Goal: Entertainment & Leisure: Consume media (video, audio)

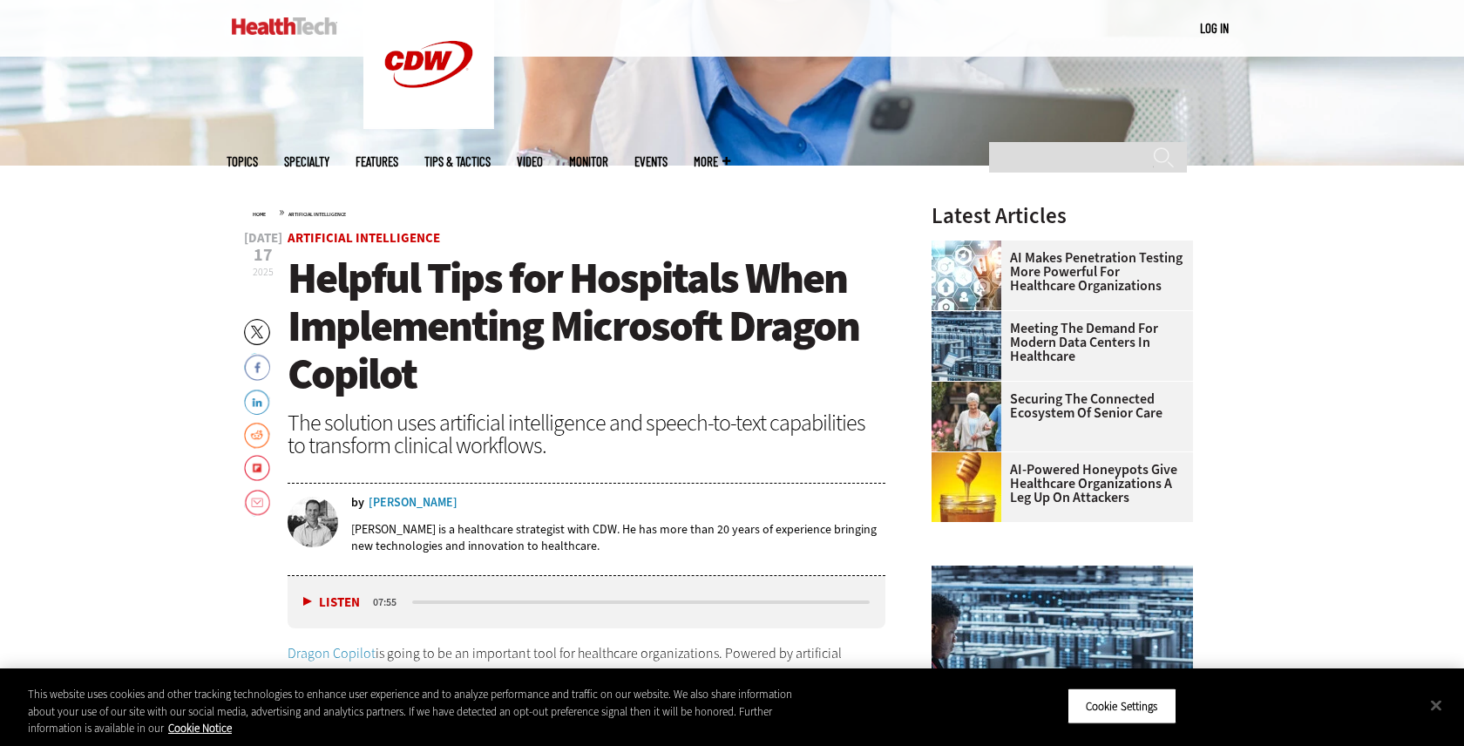
scroll to position [504, 0]
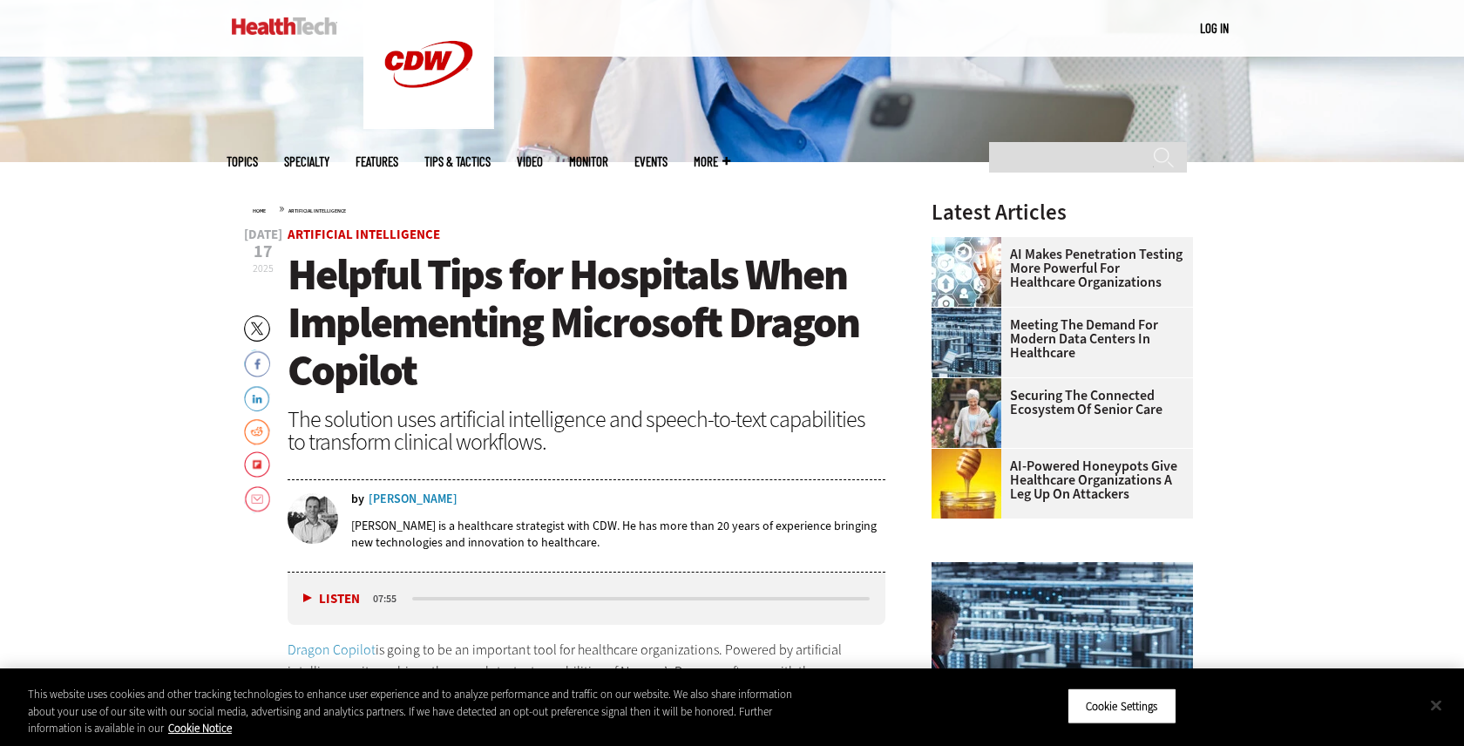
click at [1441, 704] on button "Close" at bounding box center [1436, 705] width 38 height 38
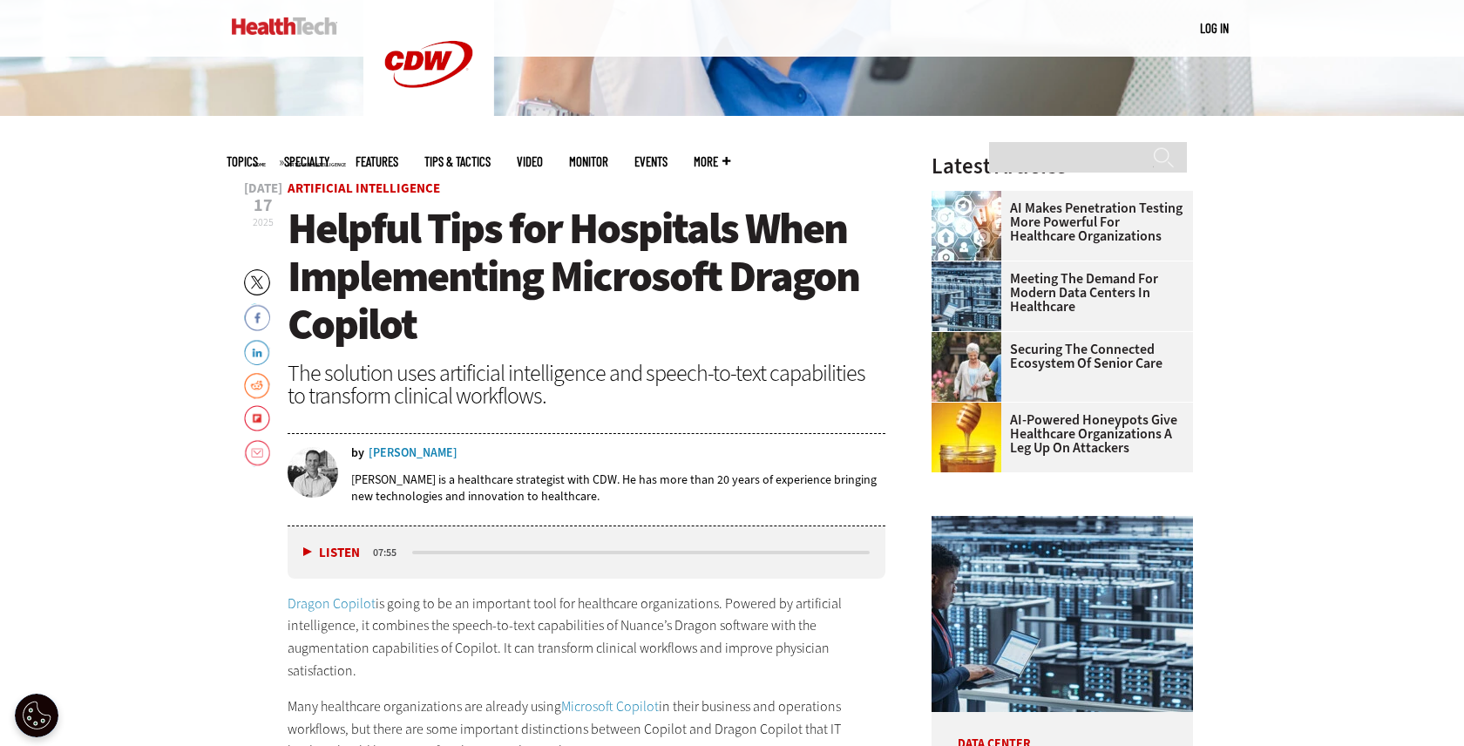
scroll to position [566, 0]
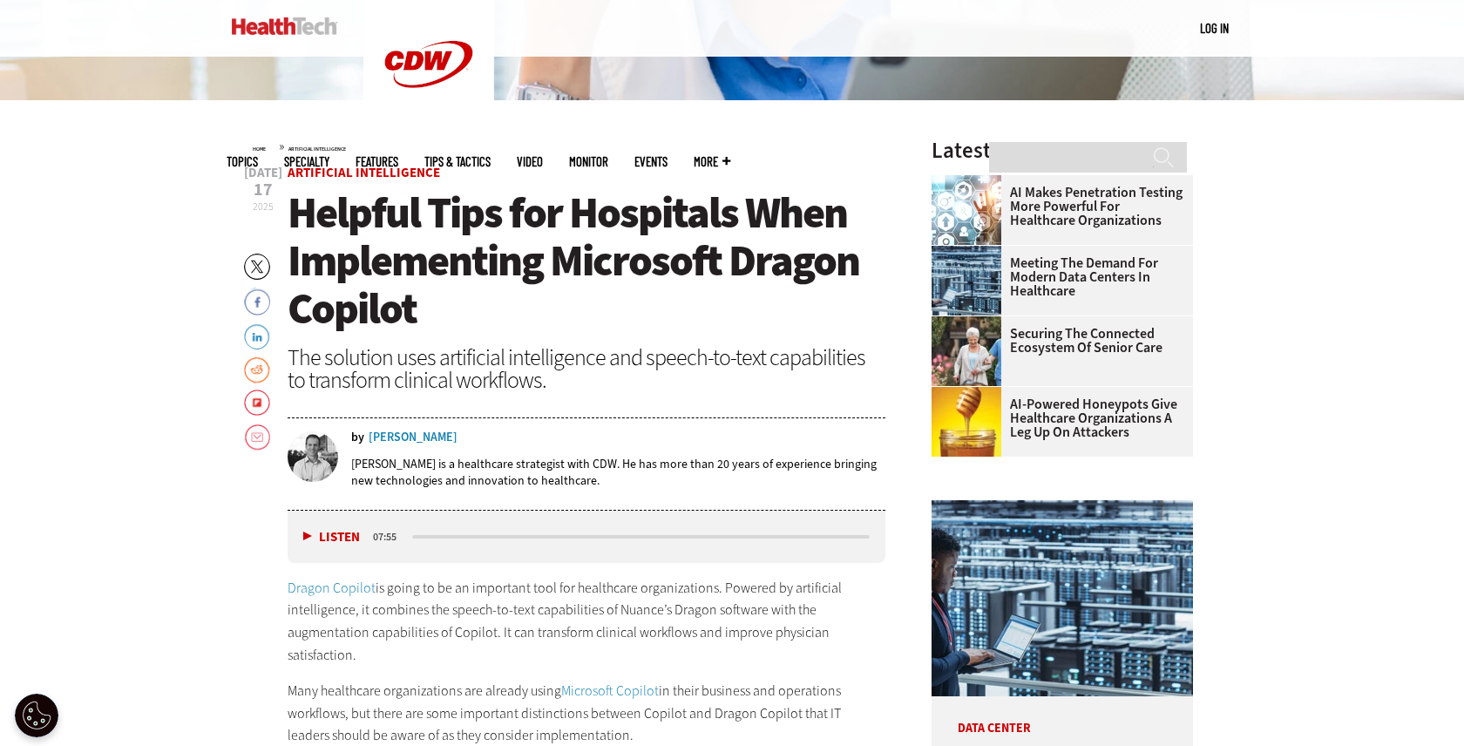
click at [310, 539] on button "Listen" at bounding box center [331, 537] width 57 height 13
drag, startPoint x: 412, startPoint y: 533, endPoint x: 363, endPoint y: 539, distance: 50.1
click at [358, 538] on div "Listen Pause 07:49" at bounding box center [587, 537] width 598 height 52
click at [405, 537] on div "07:48" at bounding box center [389, 537] width 39 height 16
drag, startPoint x: 414, startPoint y: 535, endPoint x: 399, endPoint y: 537, distance: 14.9
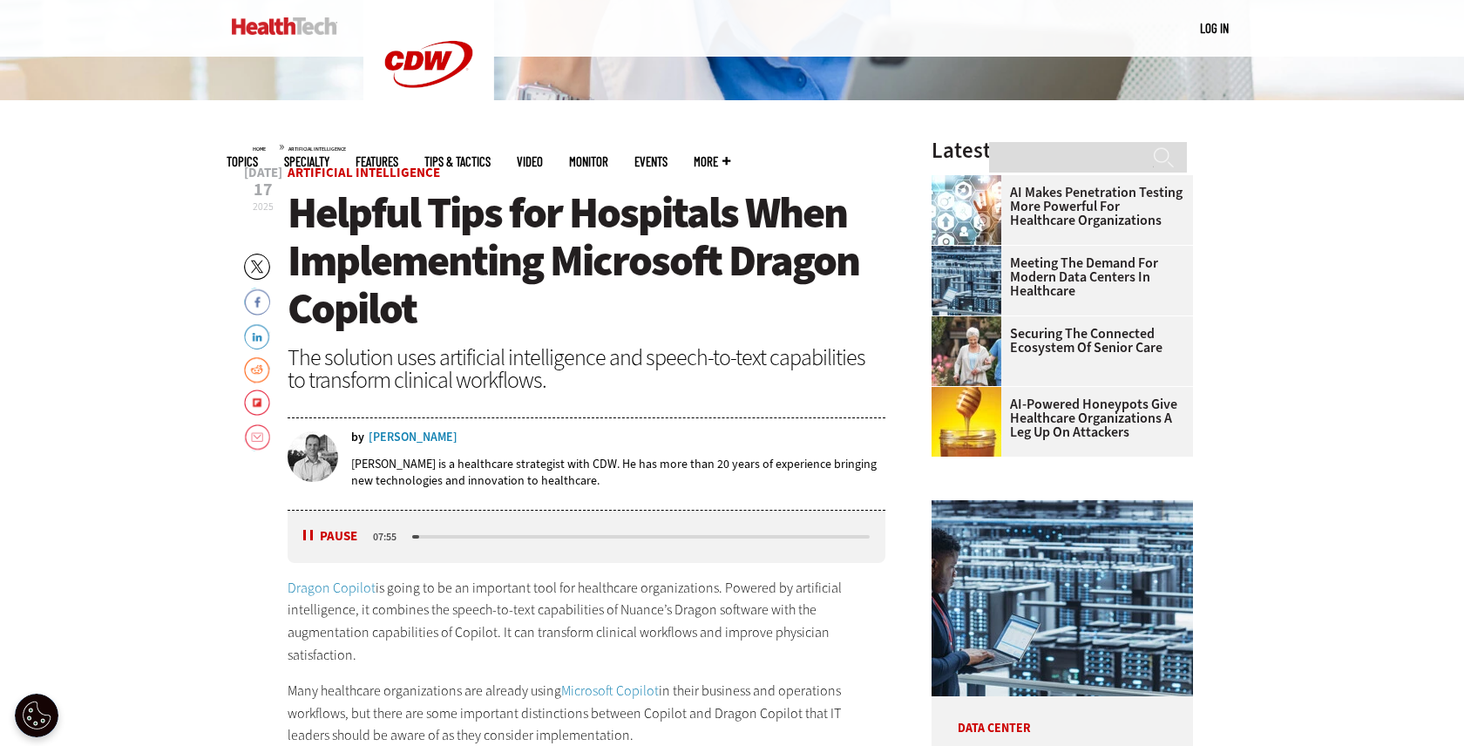
click at [399, 537] on div "Listen Pause 07:55" at bounding box center [587, 537] width 598 height 52
drag, startPoint x: 415, startPoint y: 536, endPoint x: 392, endPoint y: 538, distance: 22.7
click at [387, 538] on div "Listen Pause 07:55" at bounding box center [587, 537] width 598 height 52
click at [420, 536] on div "media player" at bounding box center [641, 536] width 458 height 3
drag, startPoint x: 420, startPoint y: 536, endPoint x: 403, endPoint y: 538, distance: 17.5
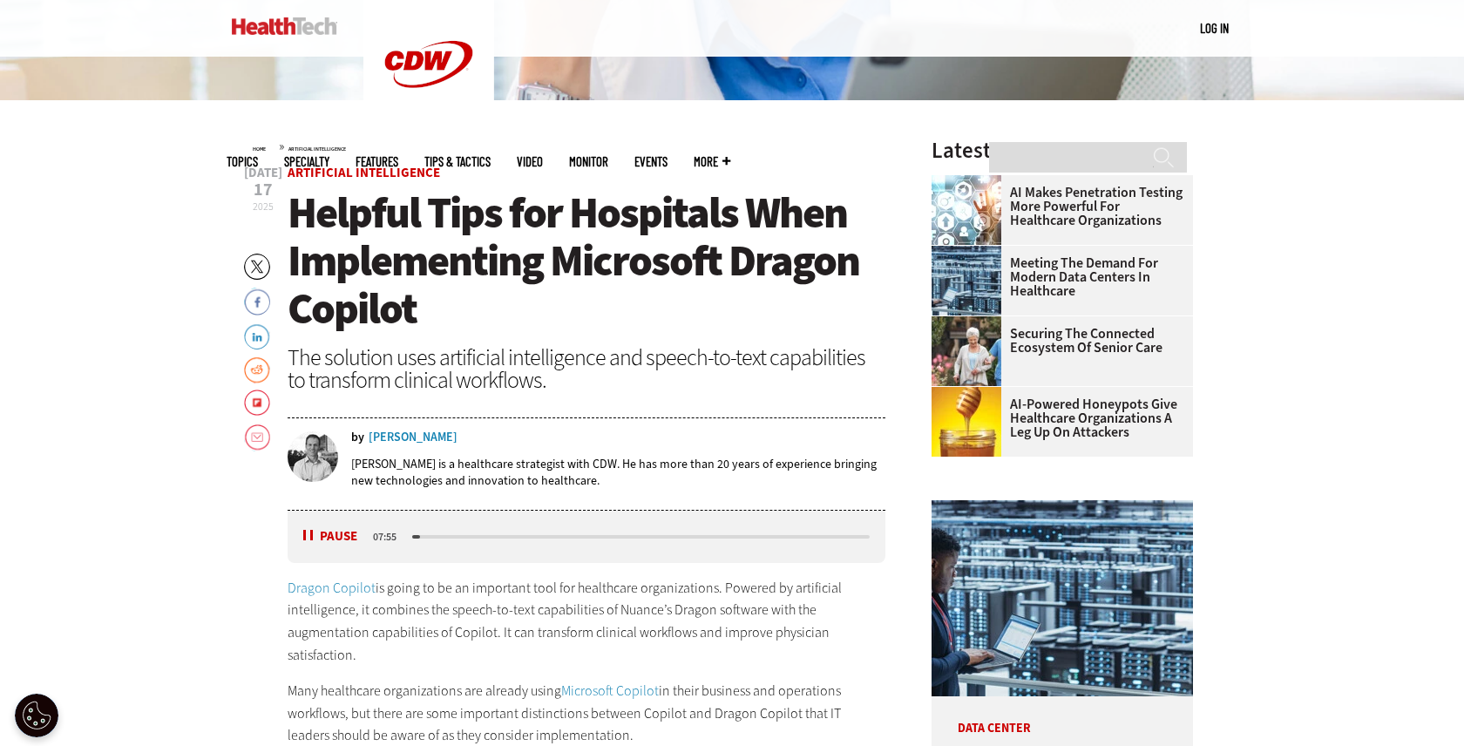
click at [403, 538] on div "Listen Pause 07:55" at bounding box center [587, 537] width 598 height 52
click at [415, 536] on div "media player" at bounding box center [416, 536] width 8 height 3
click at [412, 537] on div "media player" at bounding box center [415, 536] width 6 height 3
click at [412, 537] on div "media player" at bounding box center [413, 536] width 3 height 3
click at [411, 537] on div "media player" at bounding box center [641, 537] width 463 height 9
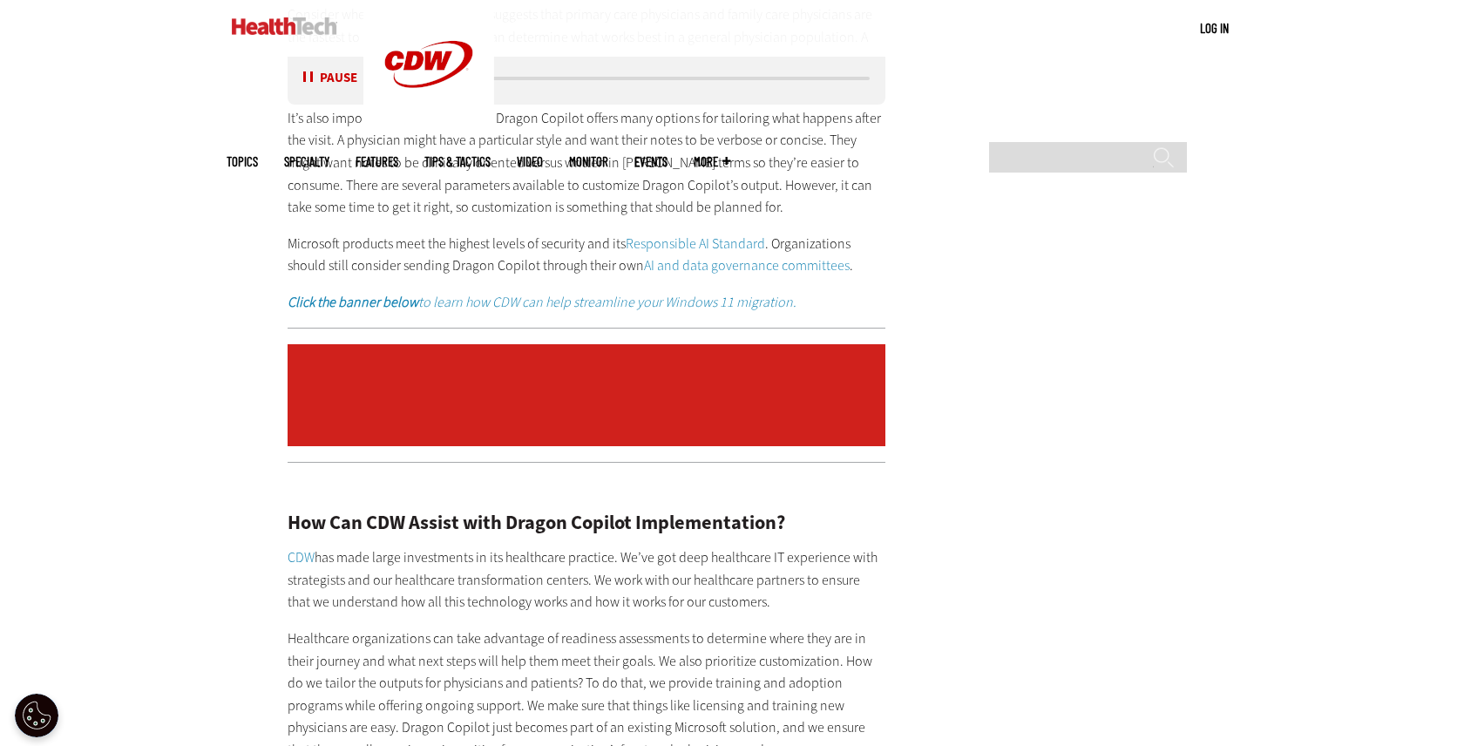
scroll to position [2974, 0]
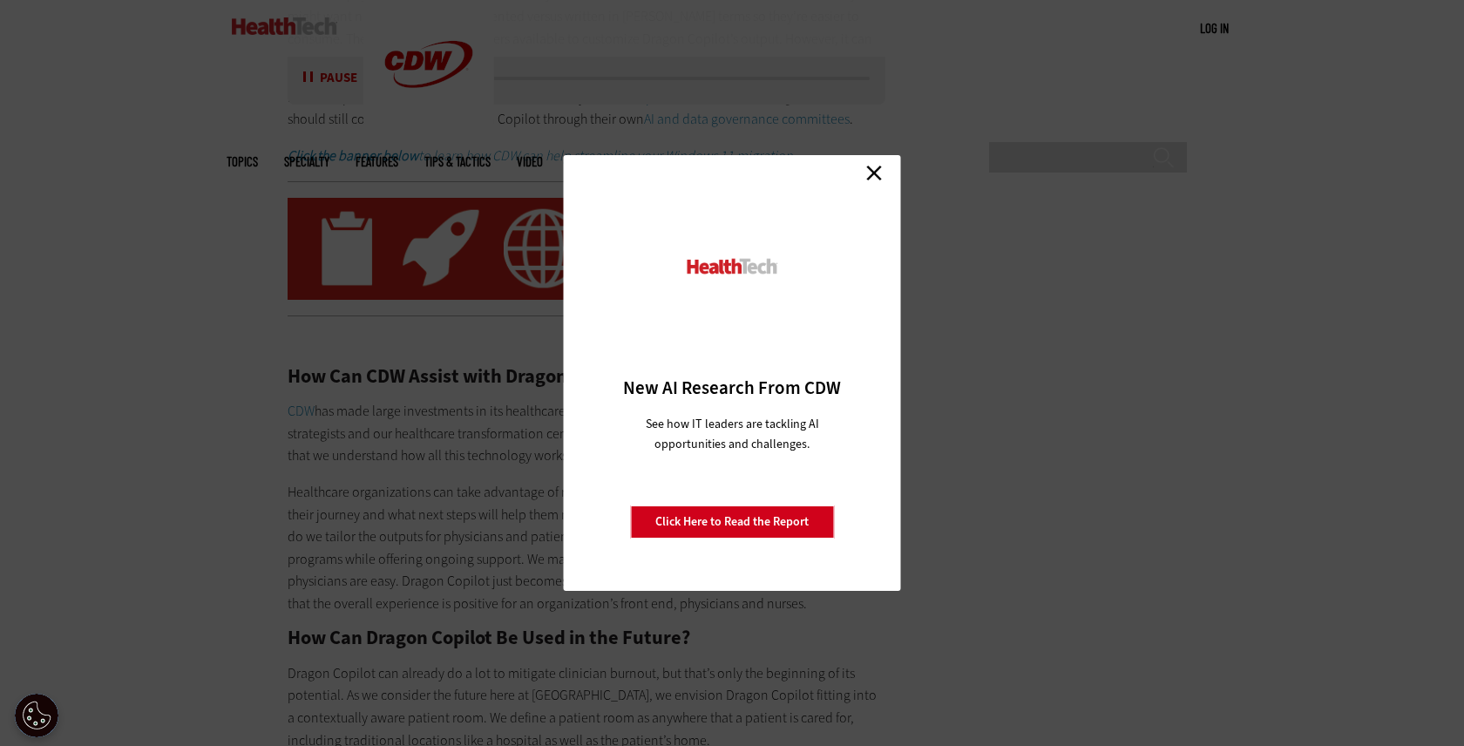
click at [881, 173] on link "Close" at bounding box center [874, 173] width 26 height 26
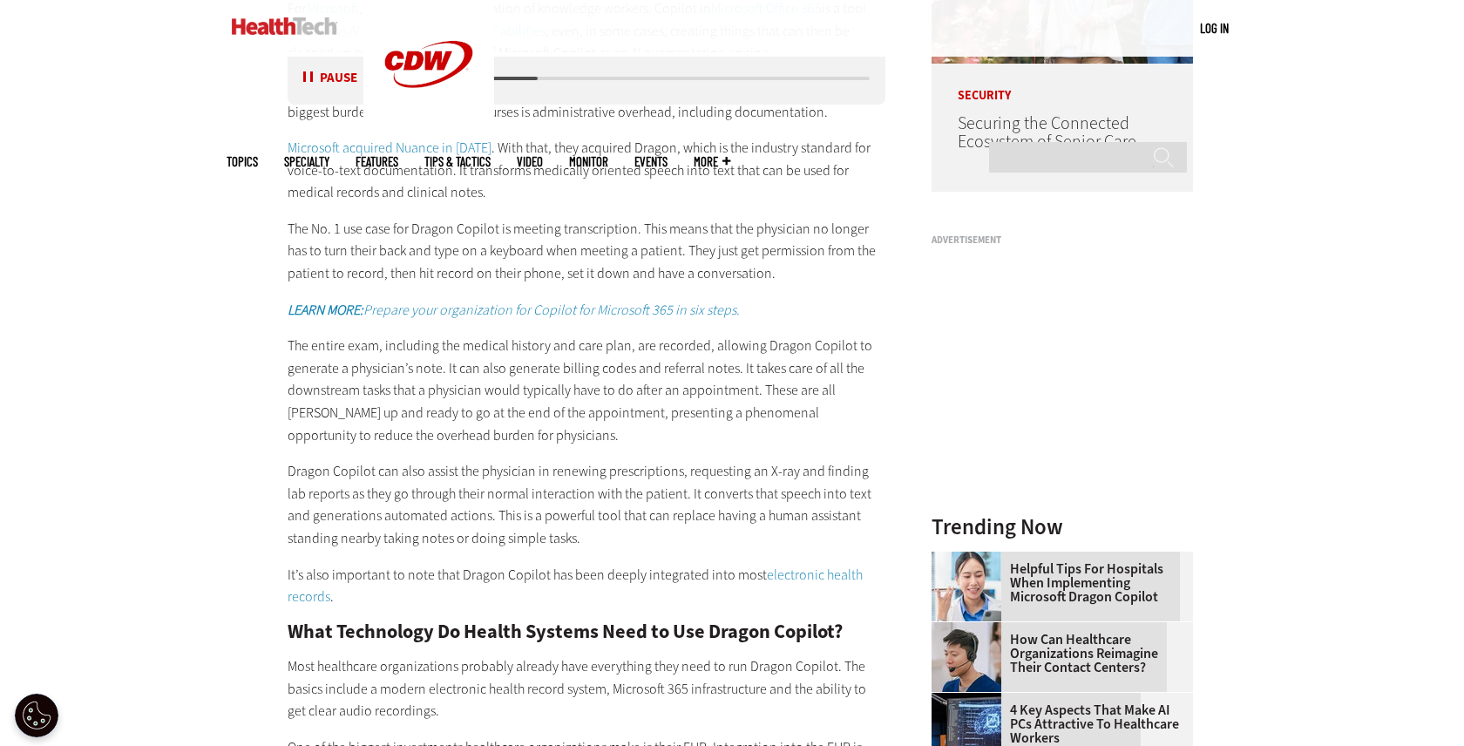
scroll to position [1694, 0]
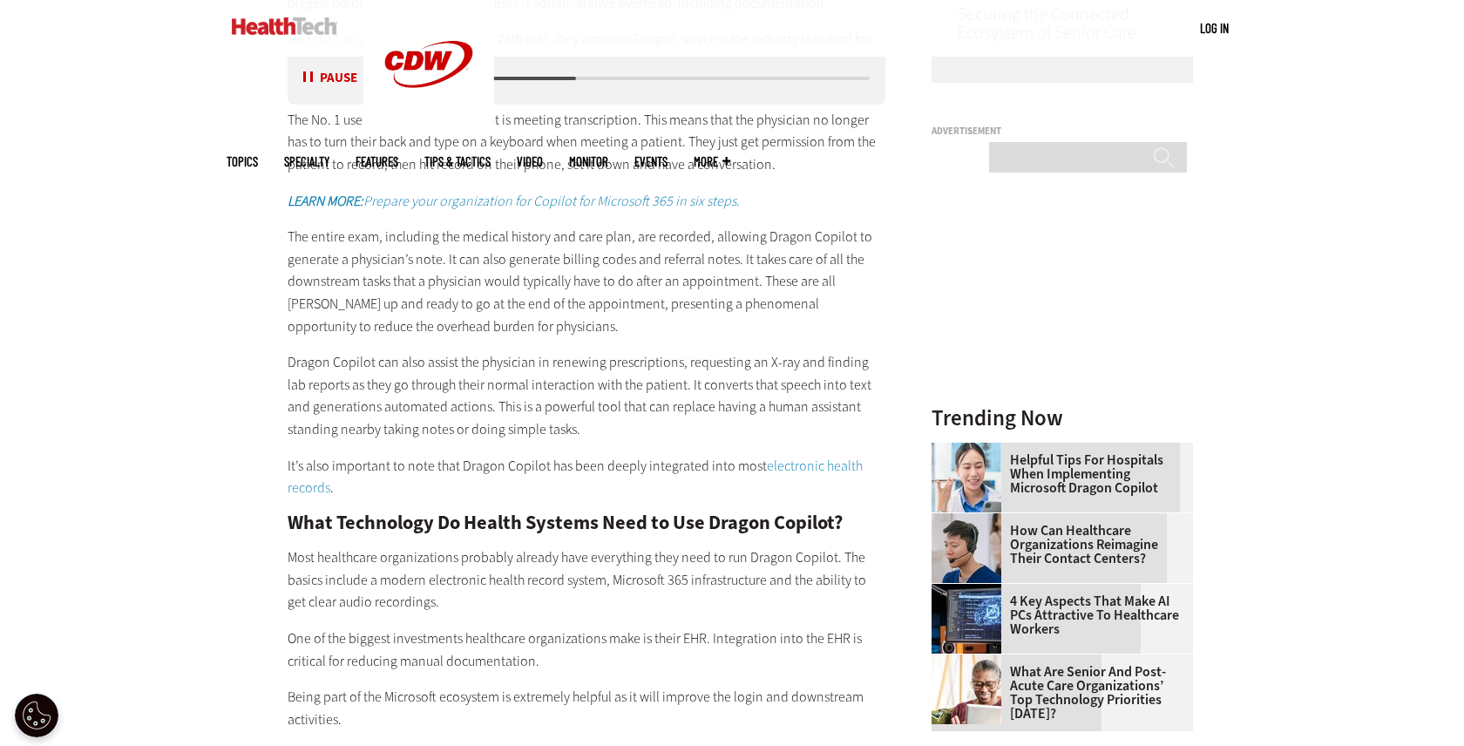
drag, startPoint x: 480, startPoint y: 192, endPoint x: 636, endPoint y: 1, distance: 246.6
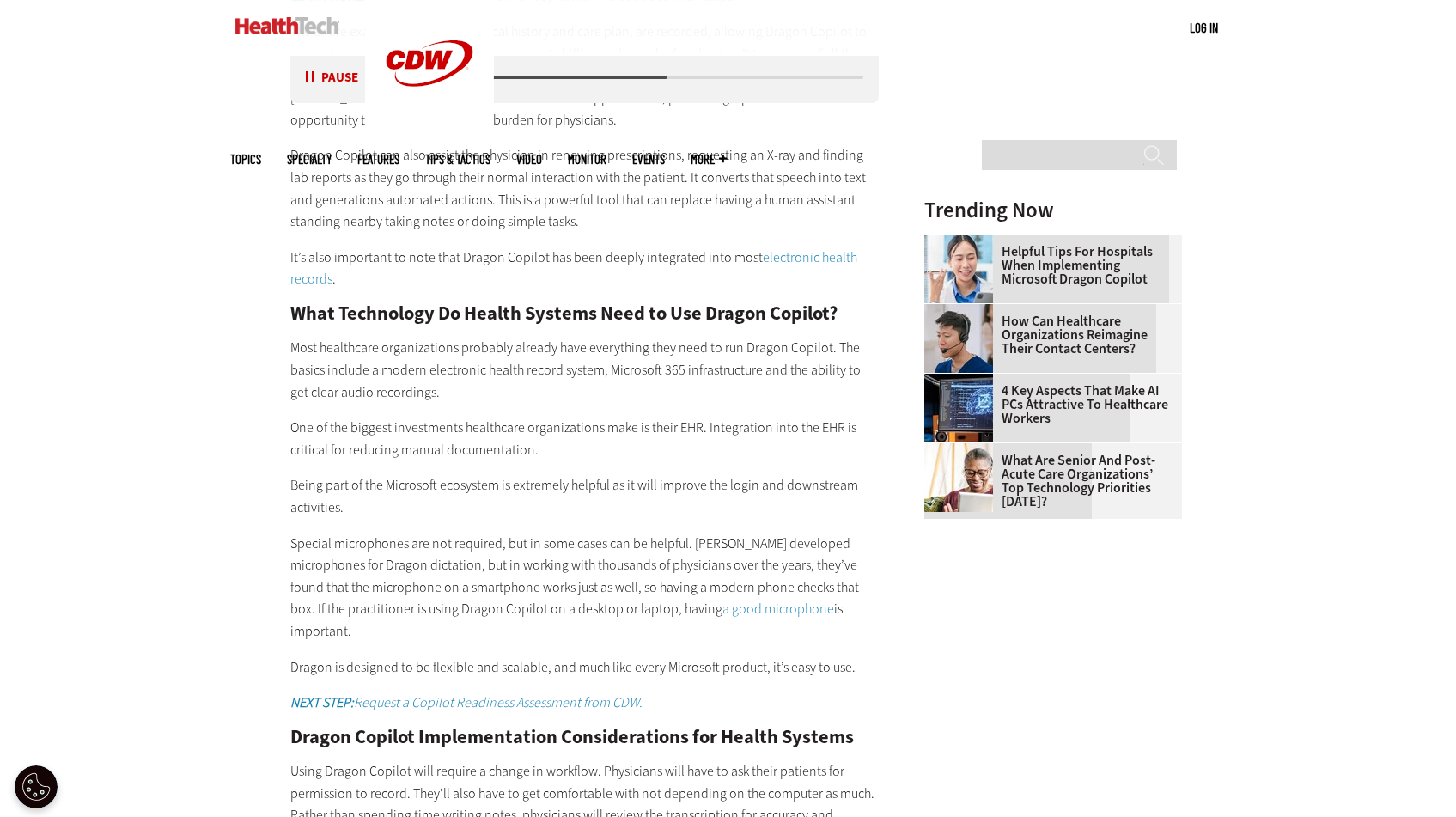
scroll to position [0, 0]
click at [542, 378] on p "Most healthcare organizations probably already have everything they need to run…" at bounding box center [585, 370] width 589 height 66
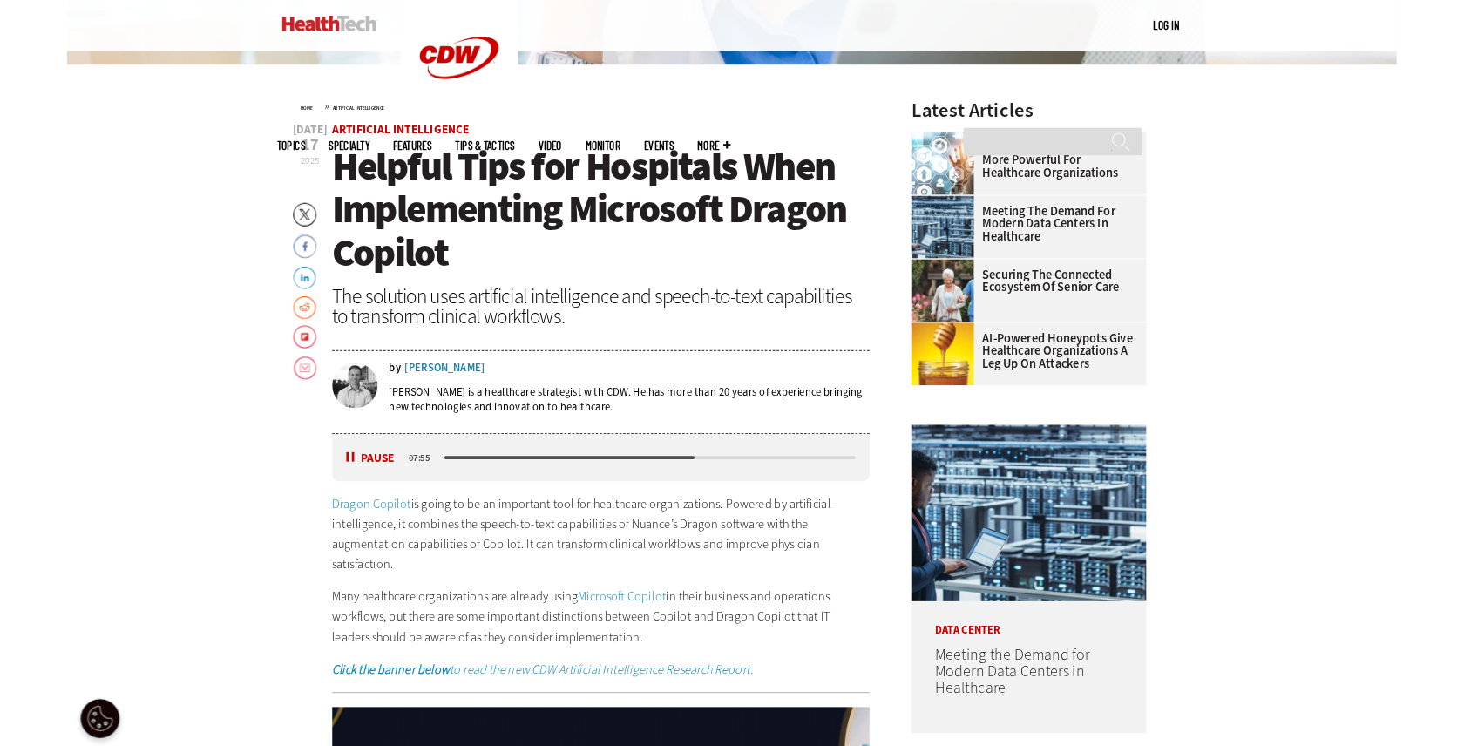
scroll to position [832, 0]
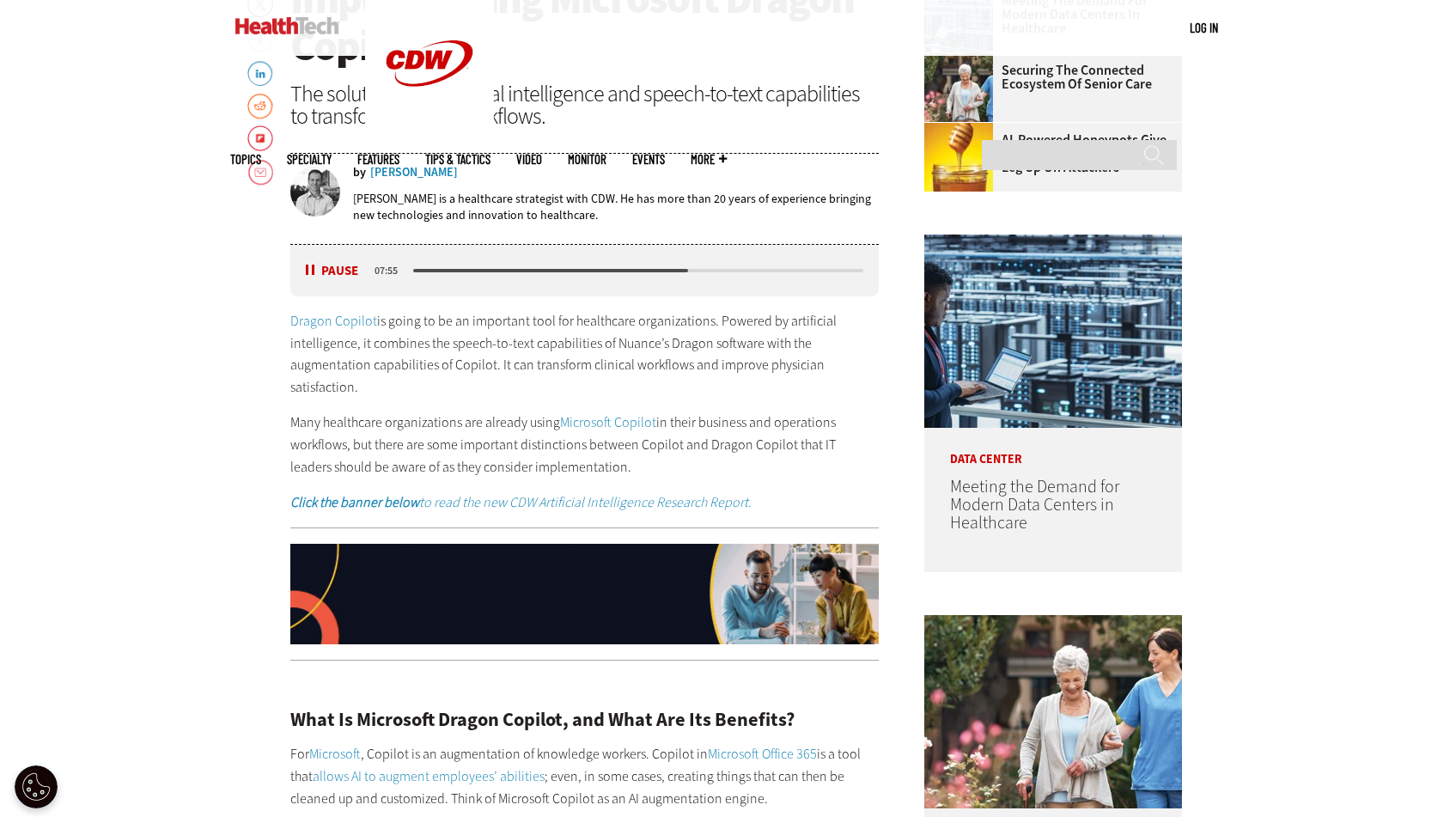
click at [303, 266] on div "Listen Pause" at bounding box center [338, 271] width 69 height 18
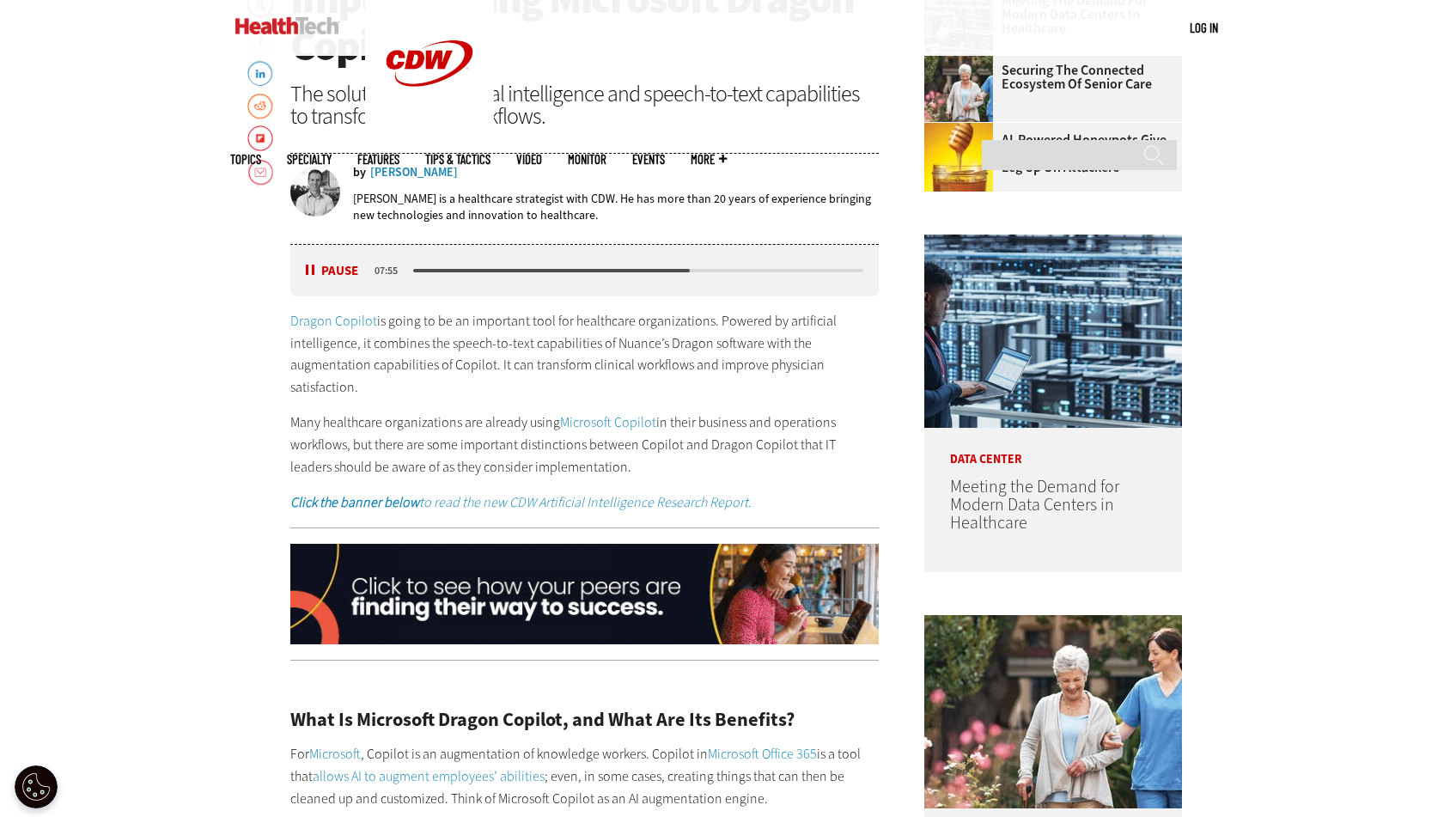
click at [311, 266] on button "Pause" at bounding box center [332, 270] width 53 height 13
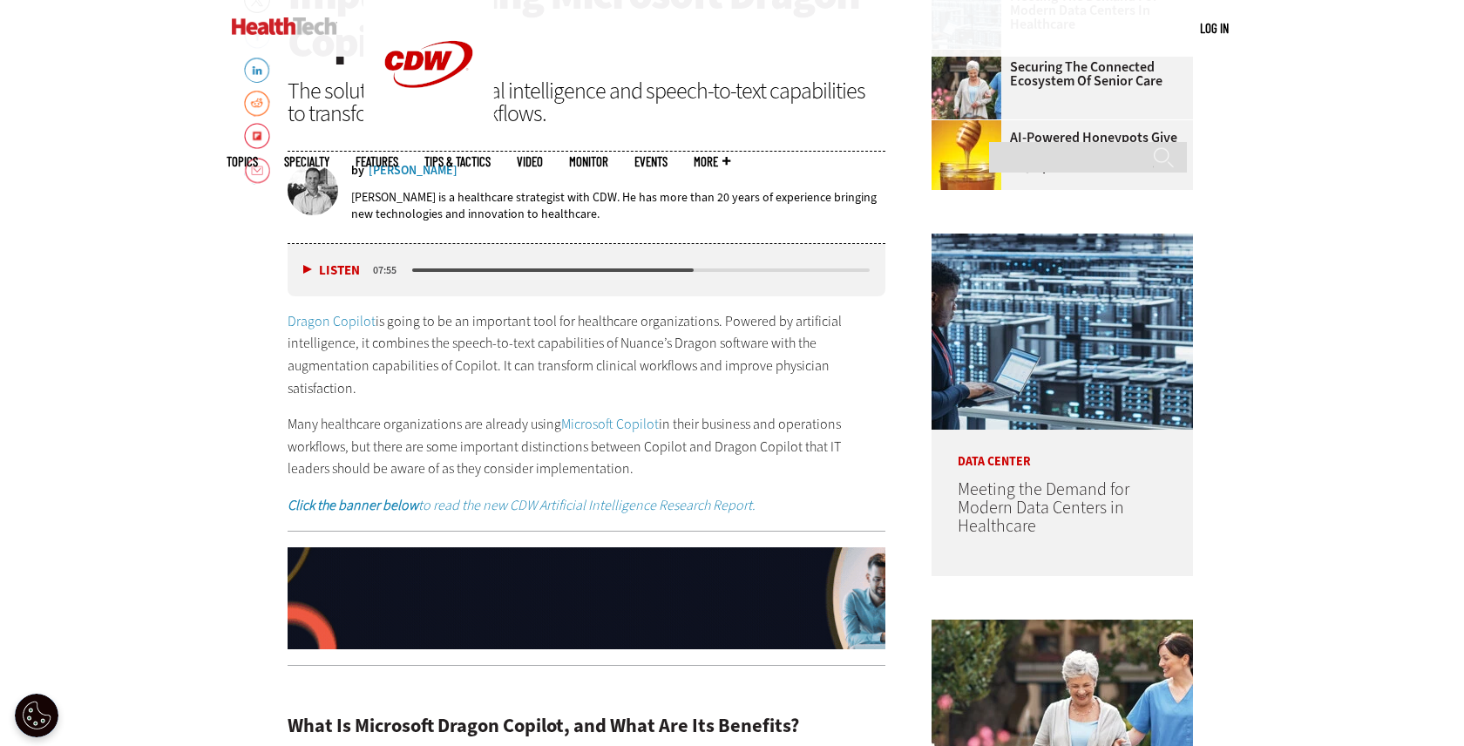
scroll to position [0, 0]
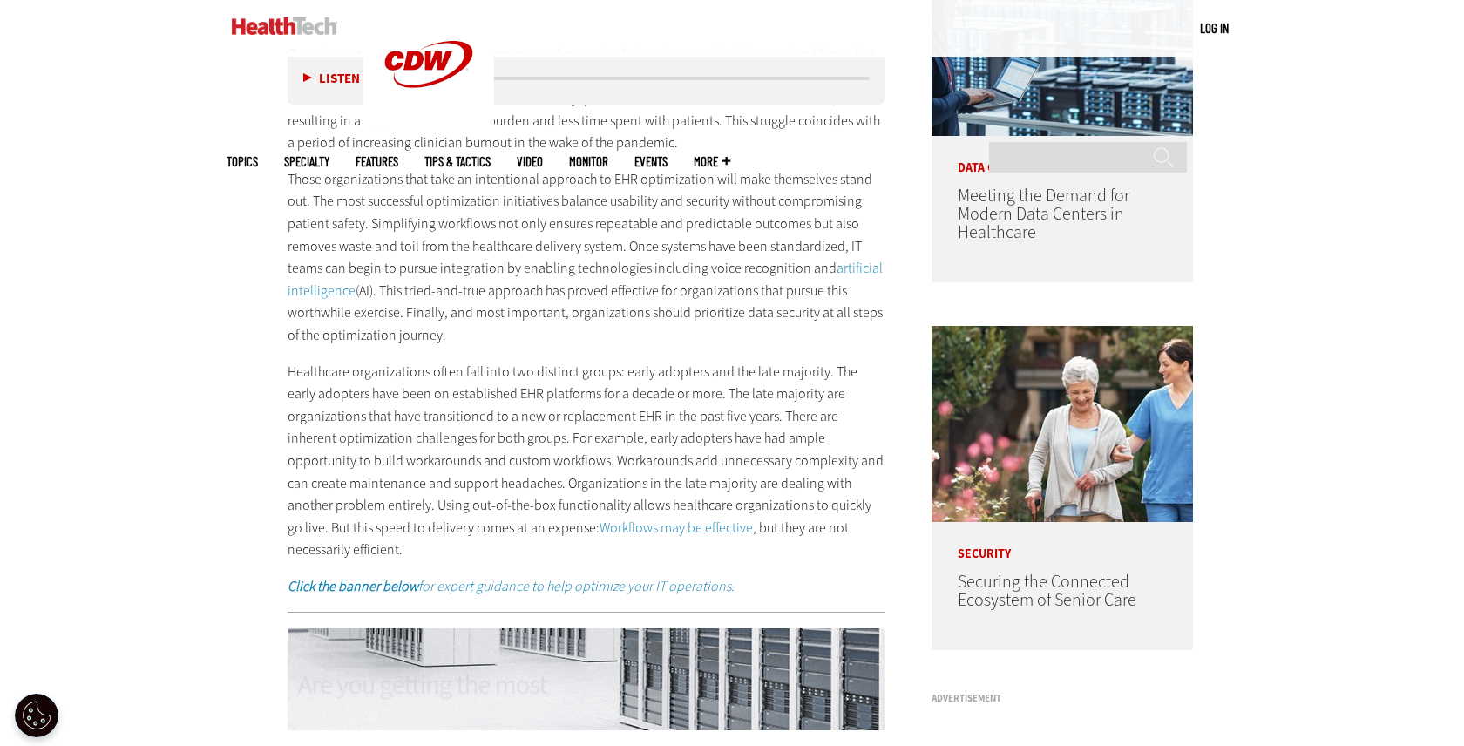
scroll to position [1971, 0]
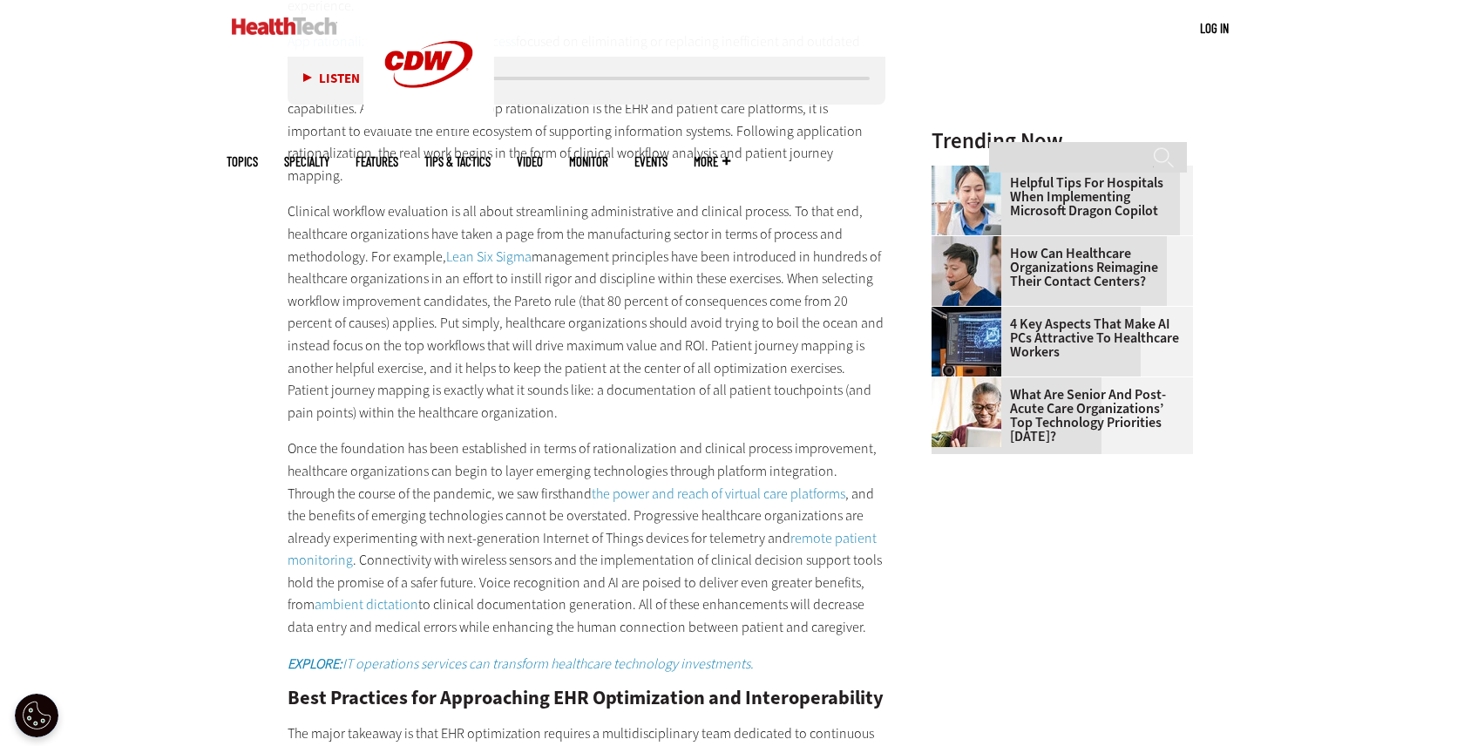
click at [682, 345] on p "Clinical workflow evaluation is all about streamlining administrative and clini…" at bounding box center [587, 311] width 598 height 223
click at [977, 550] on main "Home » Software Close New AI Research From CDW See how IT leaders are tackling …" at bounding box center [732, 517] width 1011 height 3645
click at [1254, 358] on div "Become an Insider Sign up [DATE] to receive premium content! Sign Up MENU Log i…" at bounding box center [732, 442] width 1464 height 4826
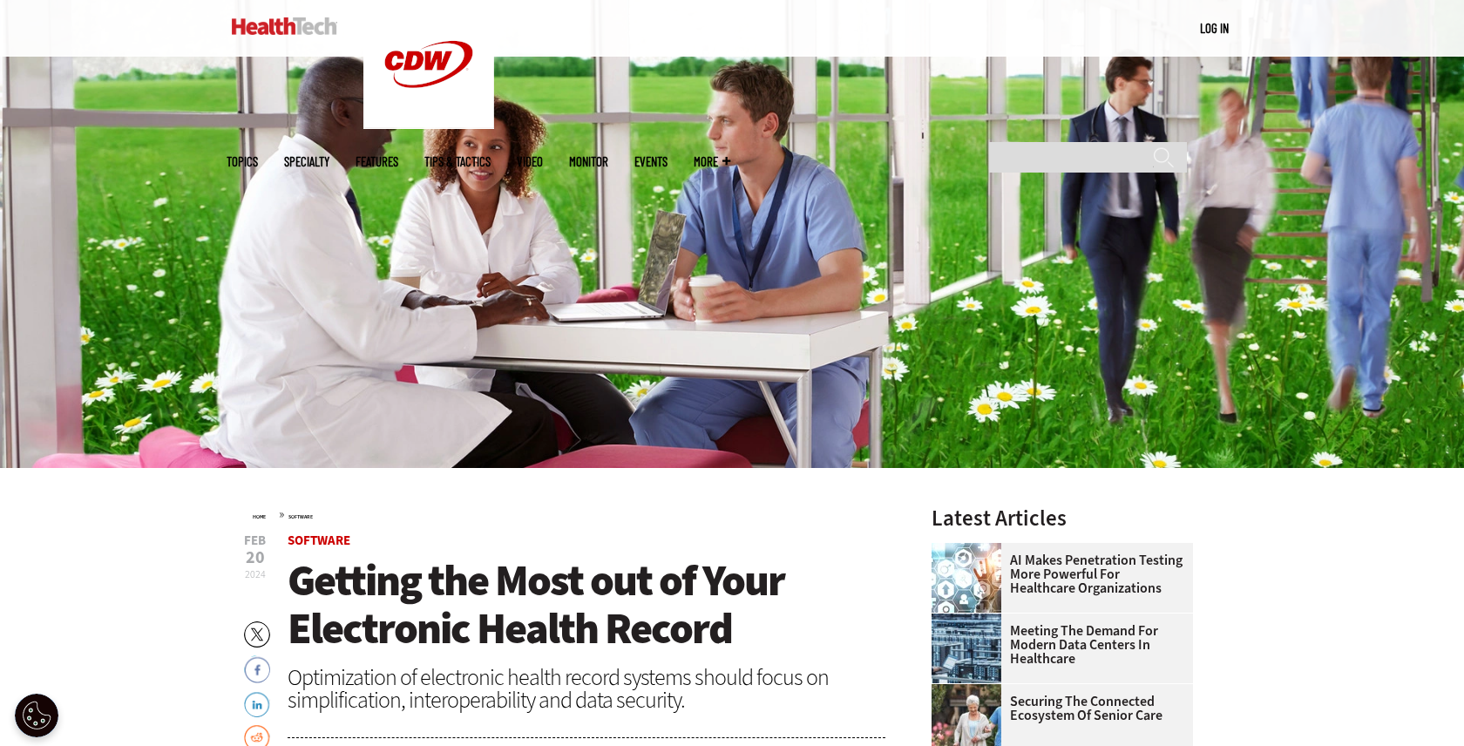
scroll to position [0, 0]
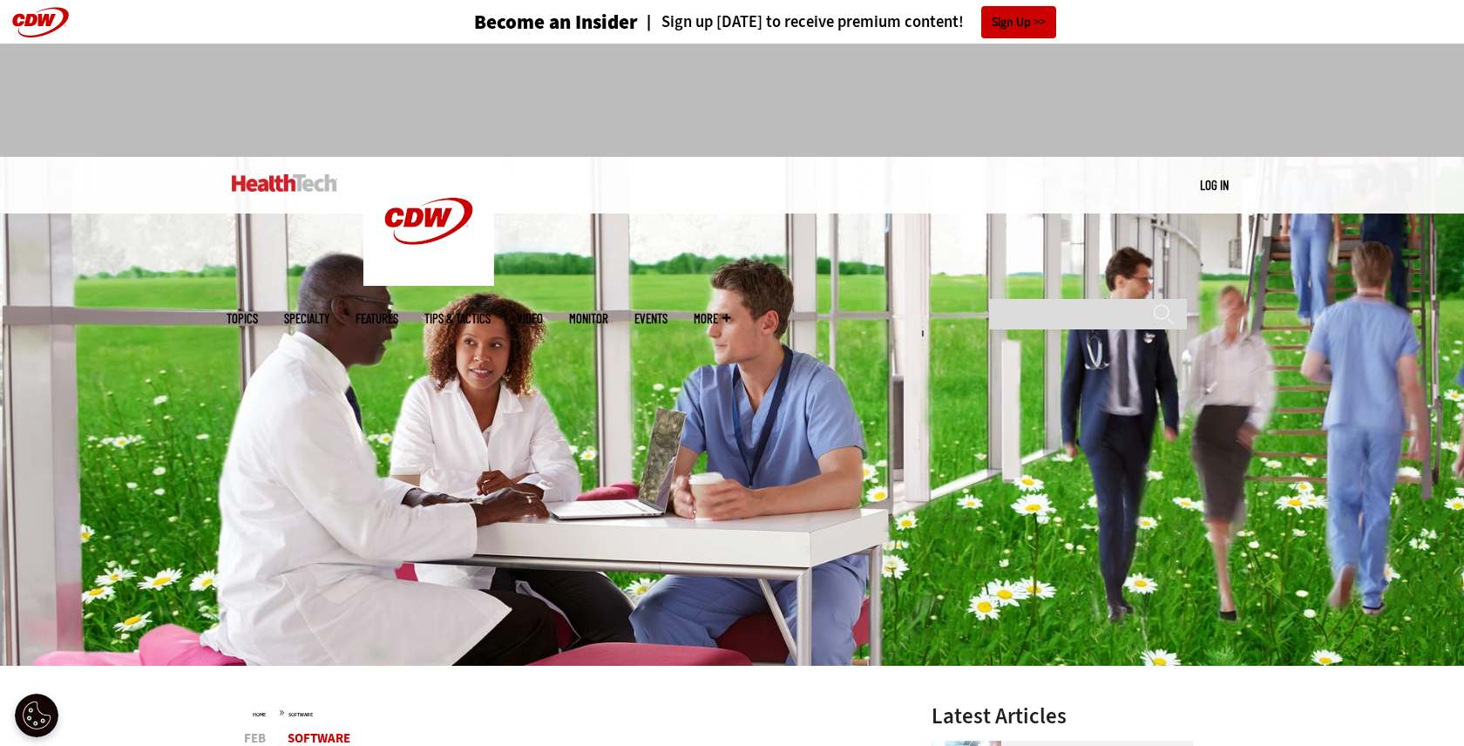
click at [1252, 27] on header "Become an Insider Sign up today to receive premium content! Sign Up" at bounding box center [732, 22] width 1464 height 44
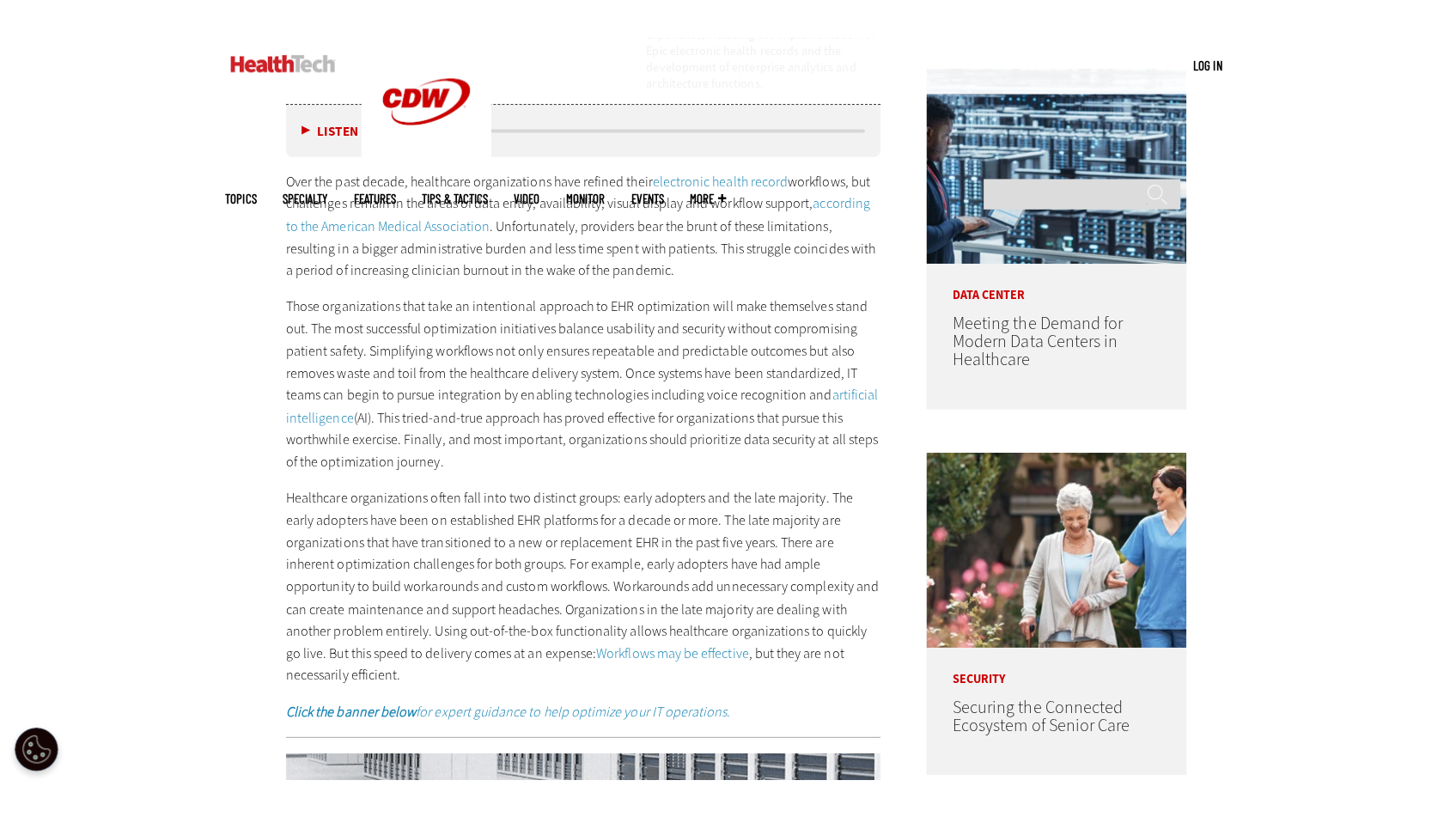
scroll to position [2144, 0]
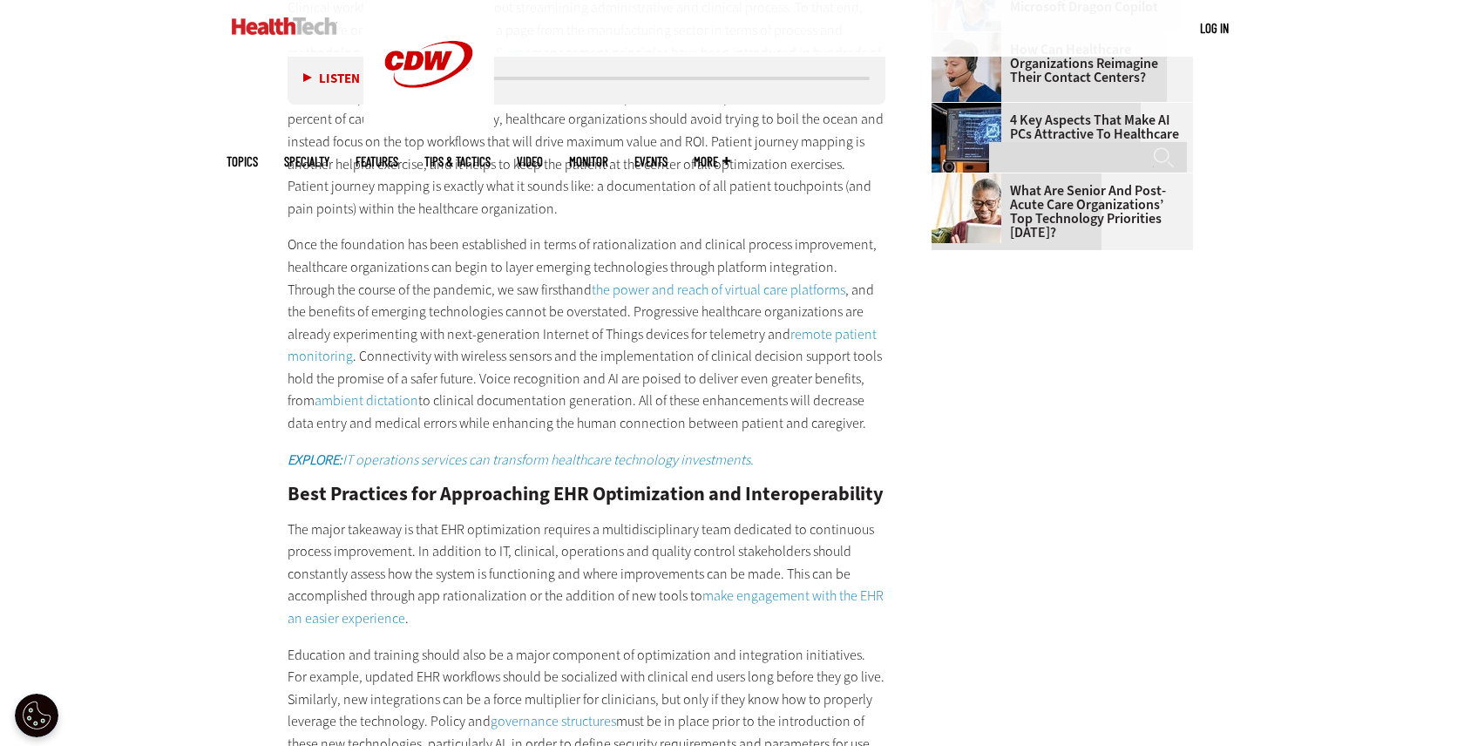
click at [1263, 276] on div "Become an Insider Sign up [DATE] to receive premium content! Sign Up MENU Log i…" at bounding box center [732, 238] width 1464 height 4826
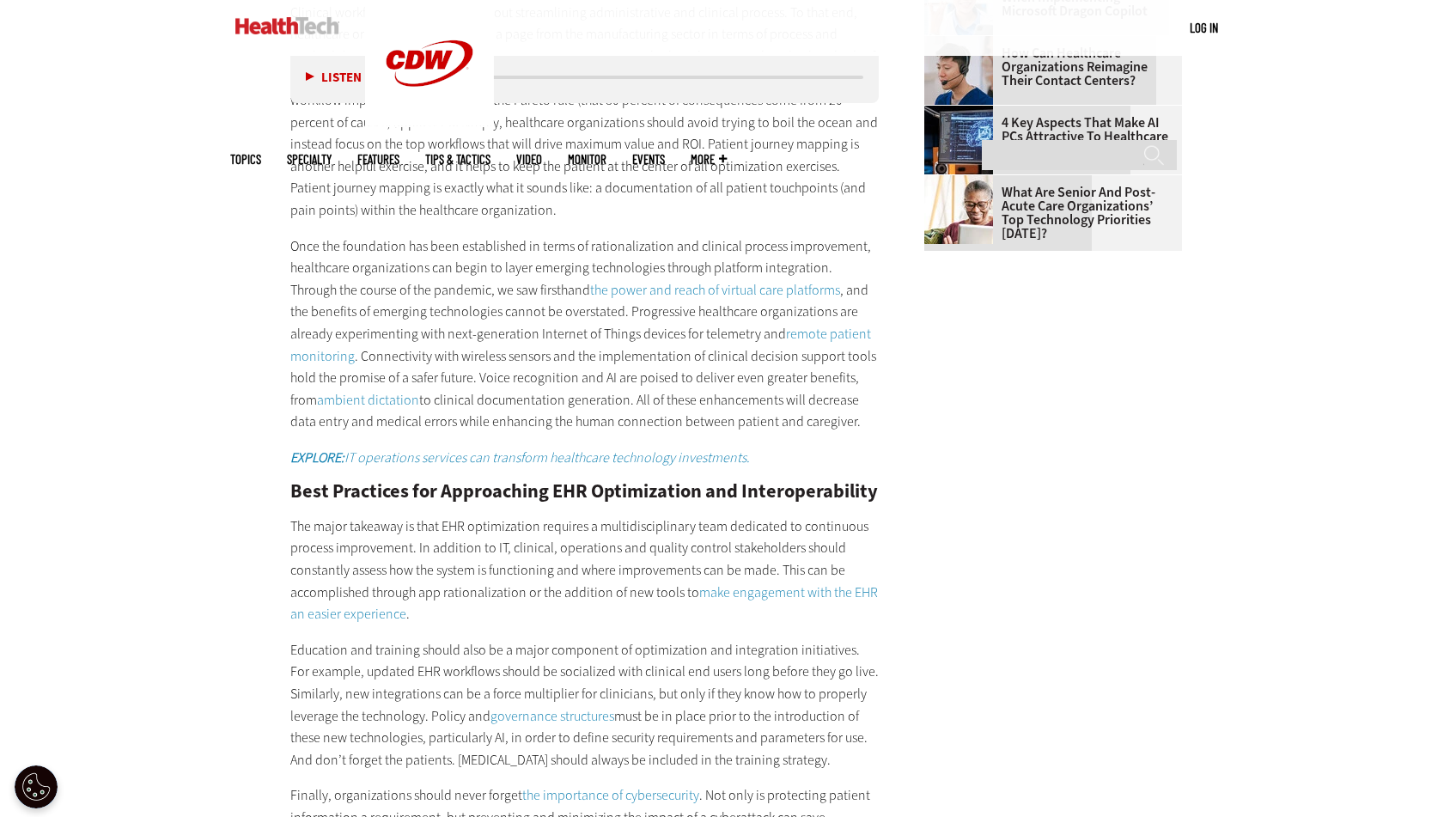
scroll to position [0, 0]
drag, startPoint x: 270, startPoint y: 5, endPoint x: 1034, endPoint y: 329, distance: 829.9
click at [1034, 328] on main "Home » Software Close New AI Research From CDW See how IT leaders are tackling …" at bounding box center [728, 312] width 996 height 3592
click at [1234, 3] on div "MENU Log in Mobile menu Topics Artificial Intelligence Cloud Data Analytics Dat…" at bounding box center [728, 28] width 1456 height 56
click at [1264, 197] on div "Become an Insider Sign up [DATE] to receive premium content! Sign Up MENU Log i…" at bounding box center [728, 237] width 1456 height 4760
